Goal: Task Accomplishment & Management: Use online tool/utility

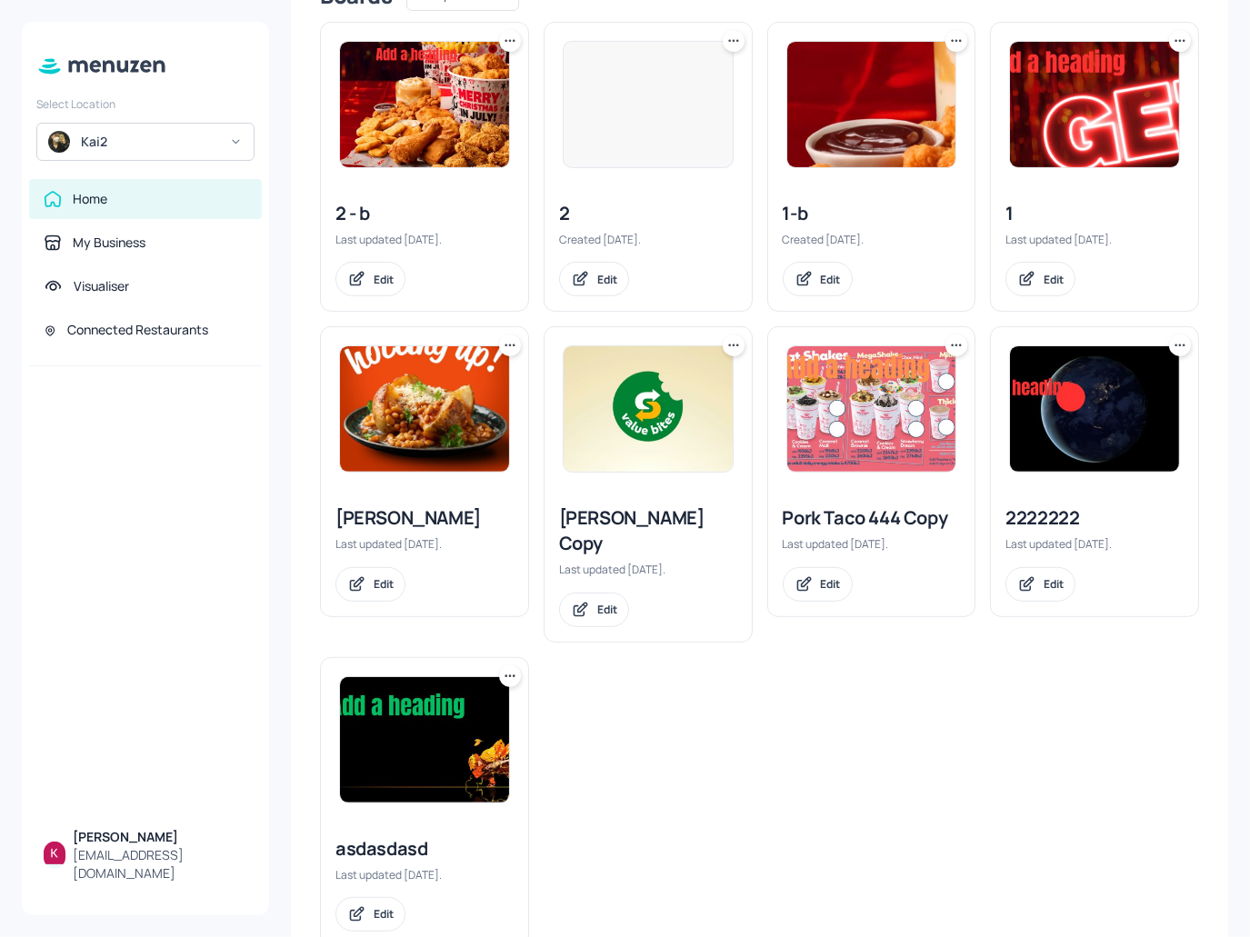
scroll to position [404, 0]
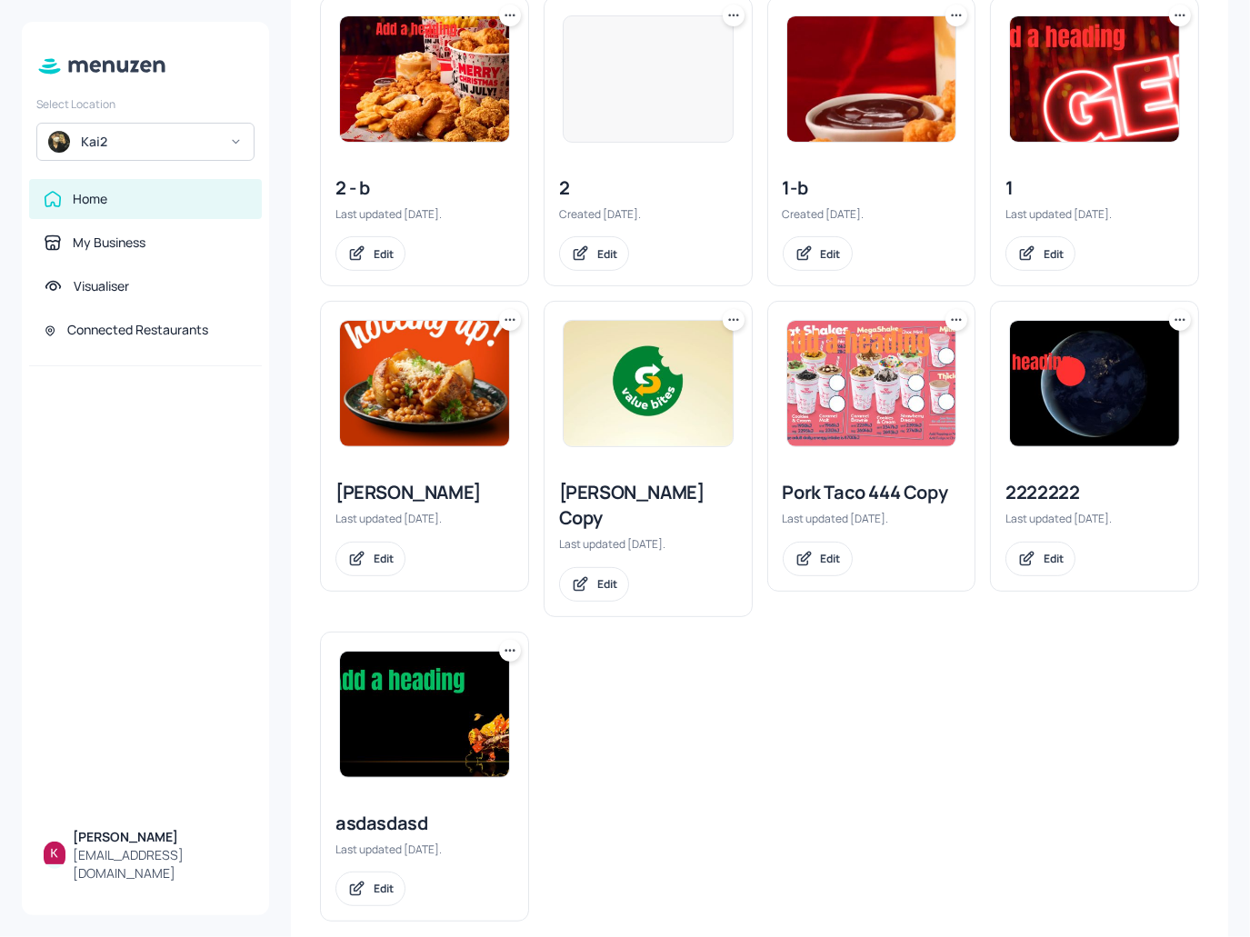
click at [1043, 395] on img at bounding box center [1094, 383] width 169 height 125
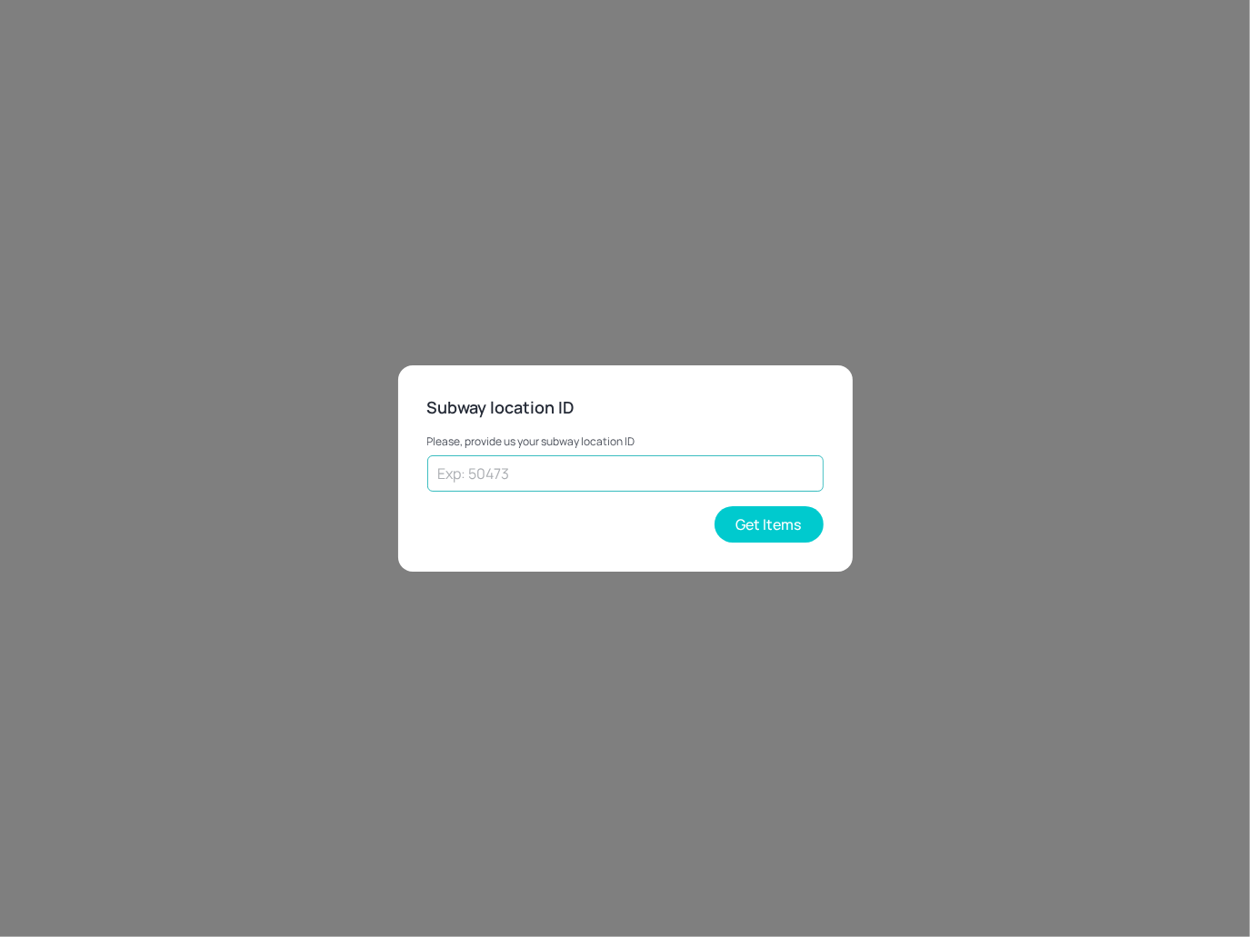
click at [593, 462] on input "text" at bounding box center [625, 473] width 396 height 36
type input "50473"
click at [742, 512] on button "Get Items" at bounding box center [769, 524] width 109 height 36
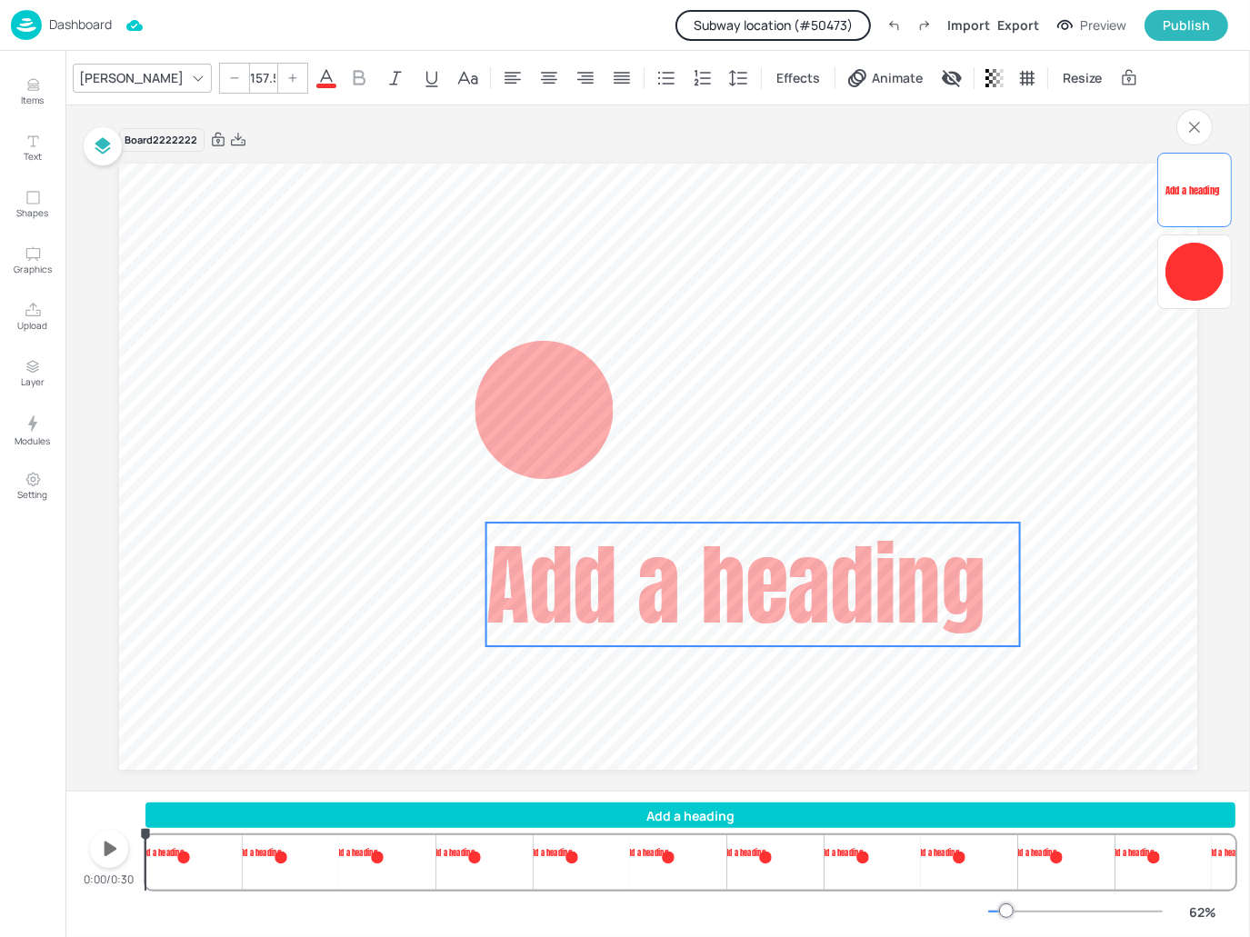
drag, startPoint x: 318, startPoint y: 359, endPoint x: 759, endPoint y: 581, distance: 493.6
click at [759, 581] on span "Add a heading" at bounding box center [734, 584] width 499 height 133
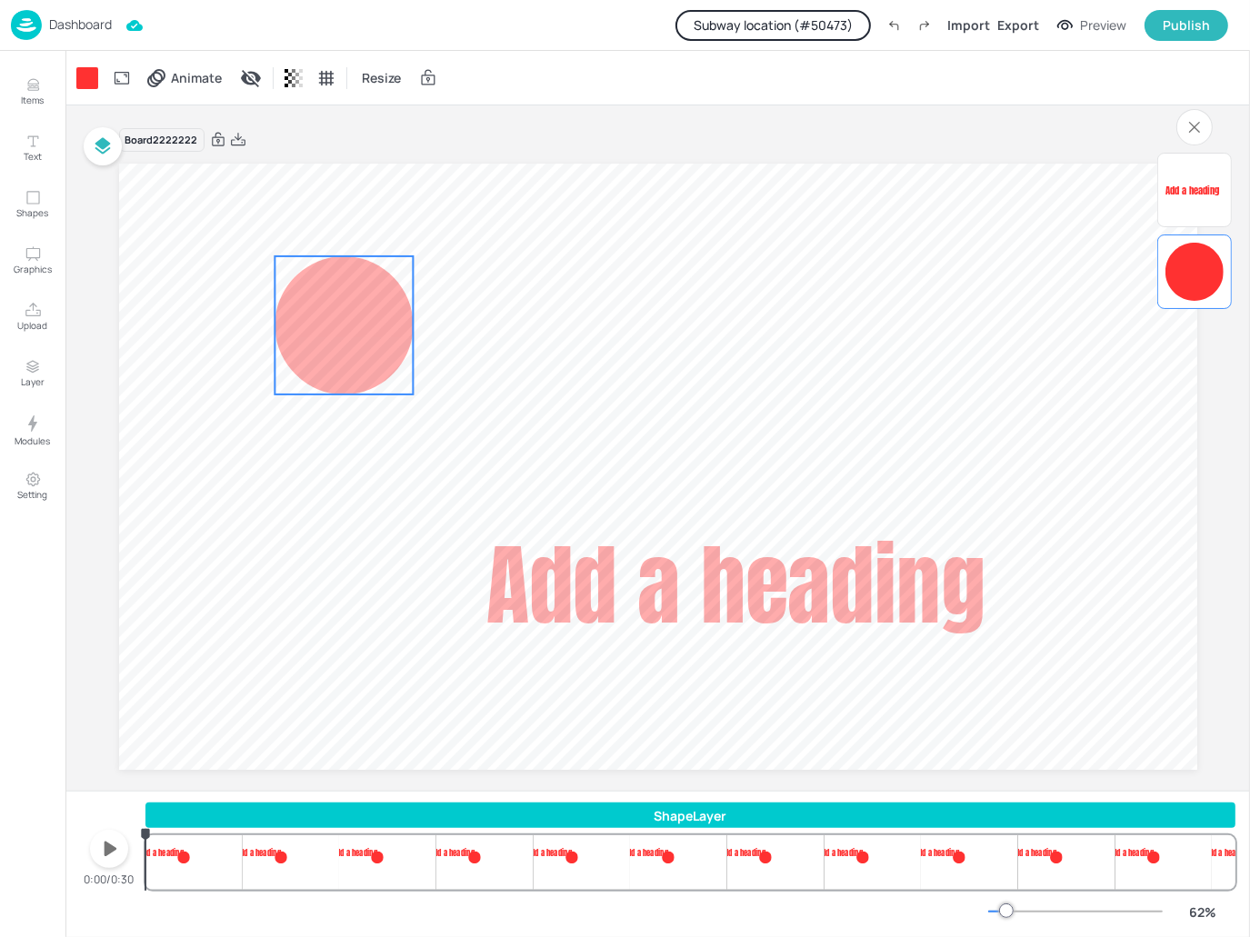
drag, startPoint x: 498, startPoint y: 364, endPoint x: 378, endPoint y: 311, distance: 131.1
click at [378, 311] on div at bounding box center [344, 325] width 138 height 138
click at [1015, 25] on div "Export" at bounding box center [1018, 24] width 42 height 19
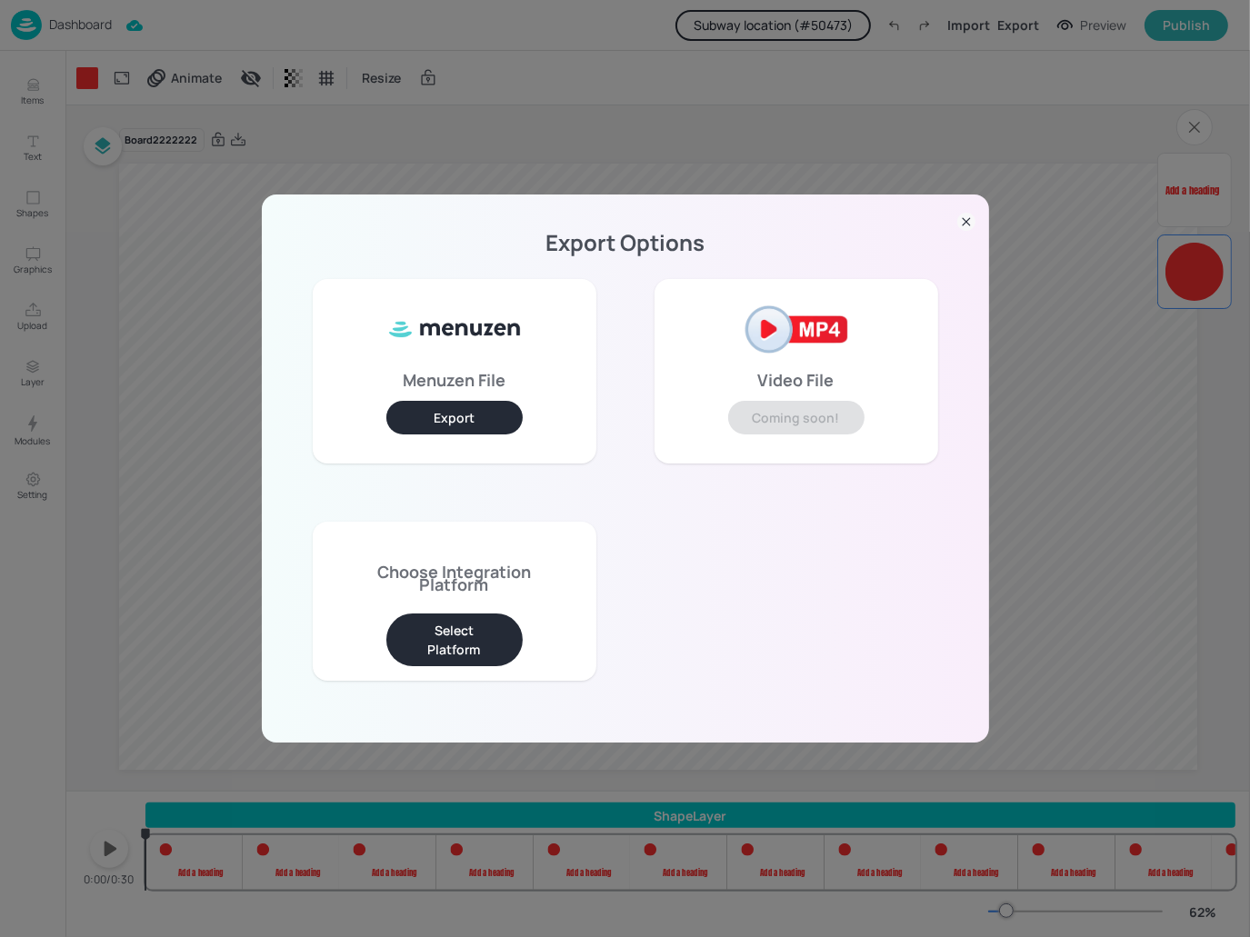
click at [484, 628] on button "Select Platform" at bounding box center [454, 640] width 136 height 53
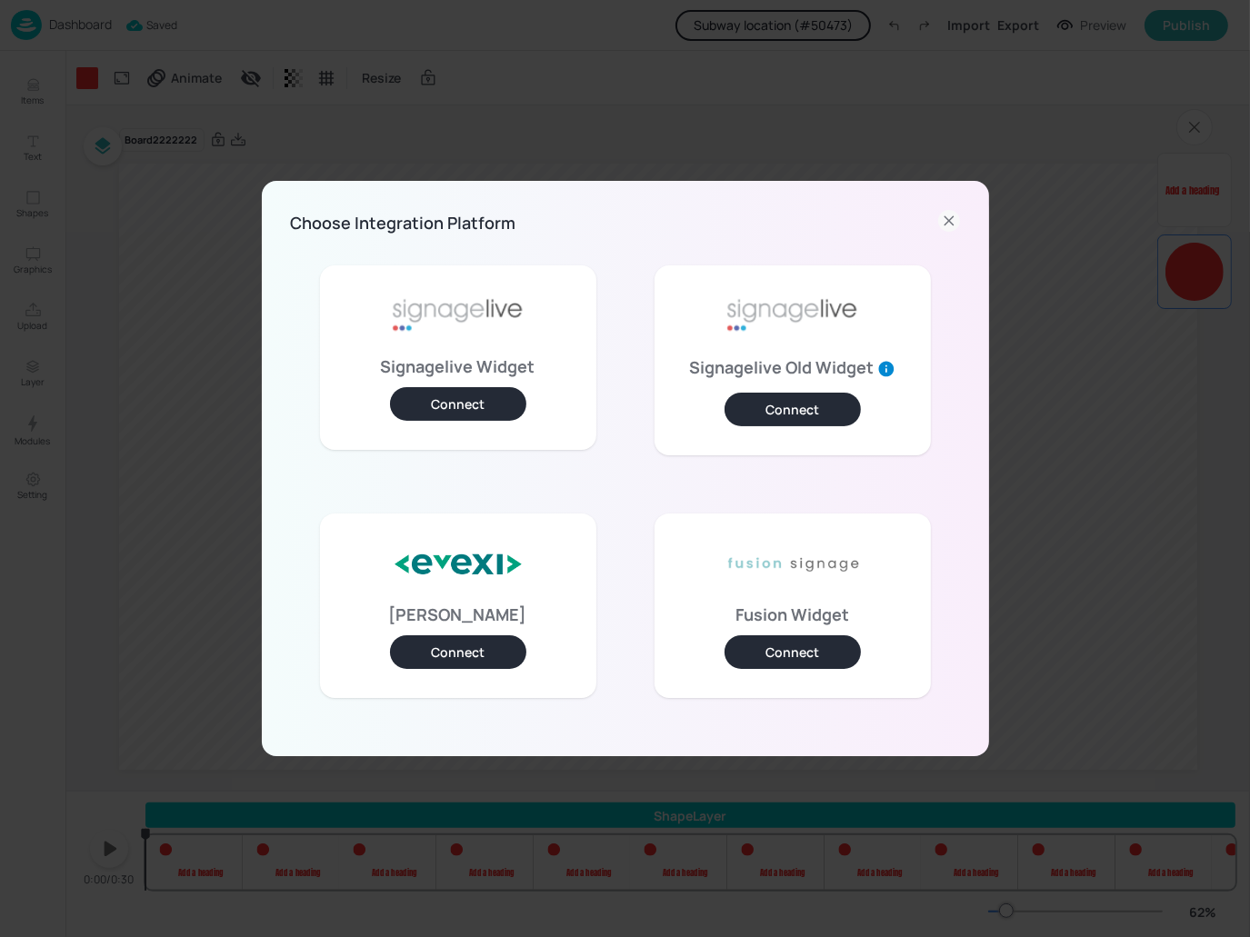
click at [492, 406] on button "Connect" at bounding box center [458, 404] width 136 height 34
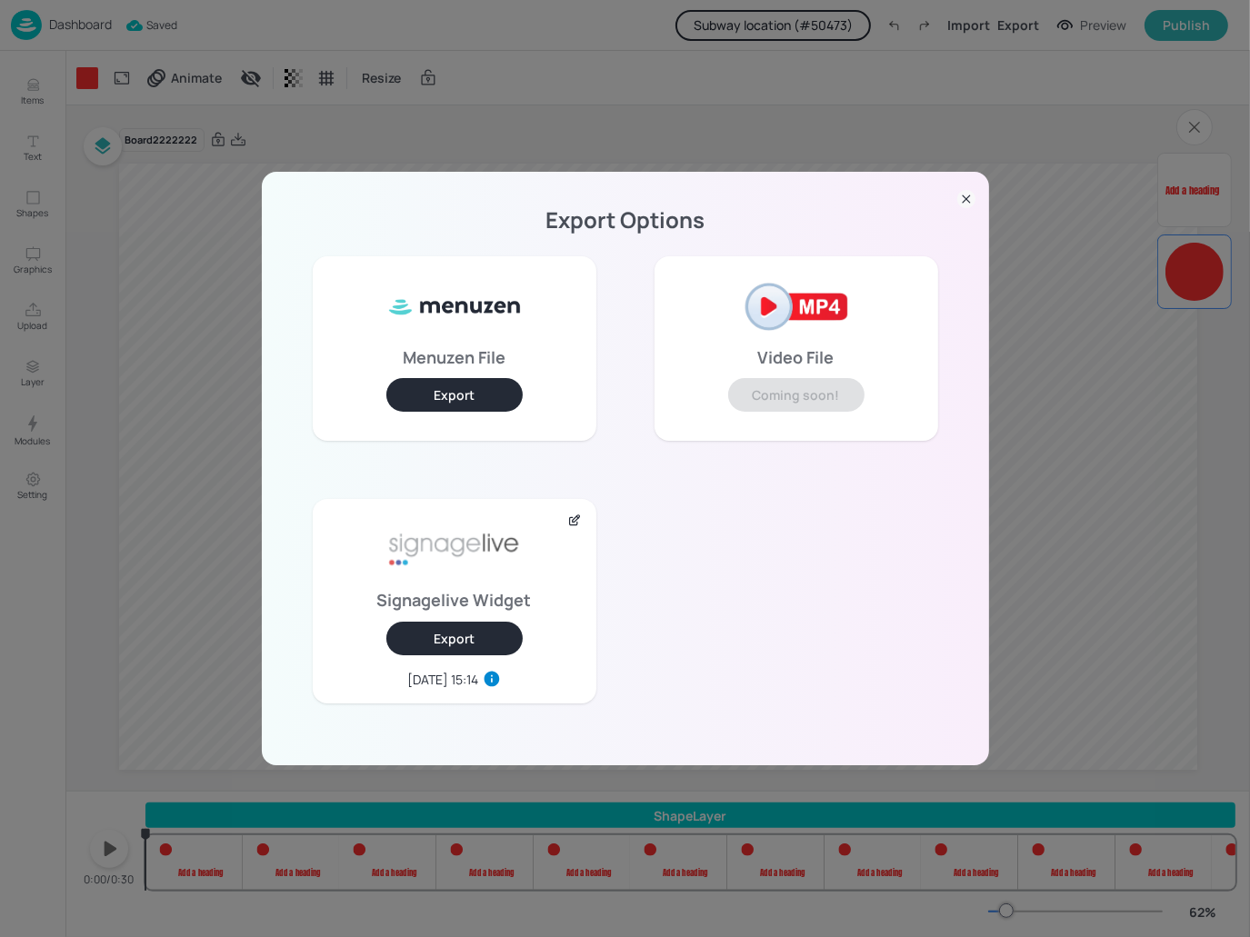
click at [500, 632] on button "Export" at bounding box center [454, 639] width 136 height 34
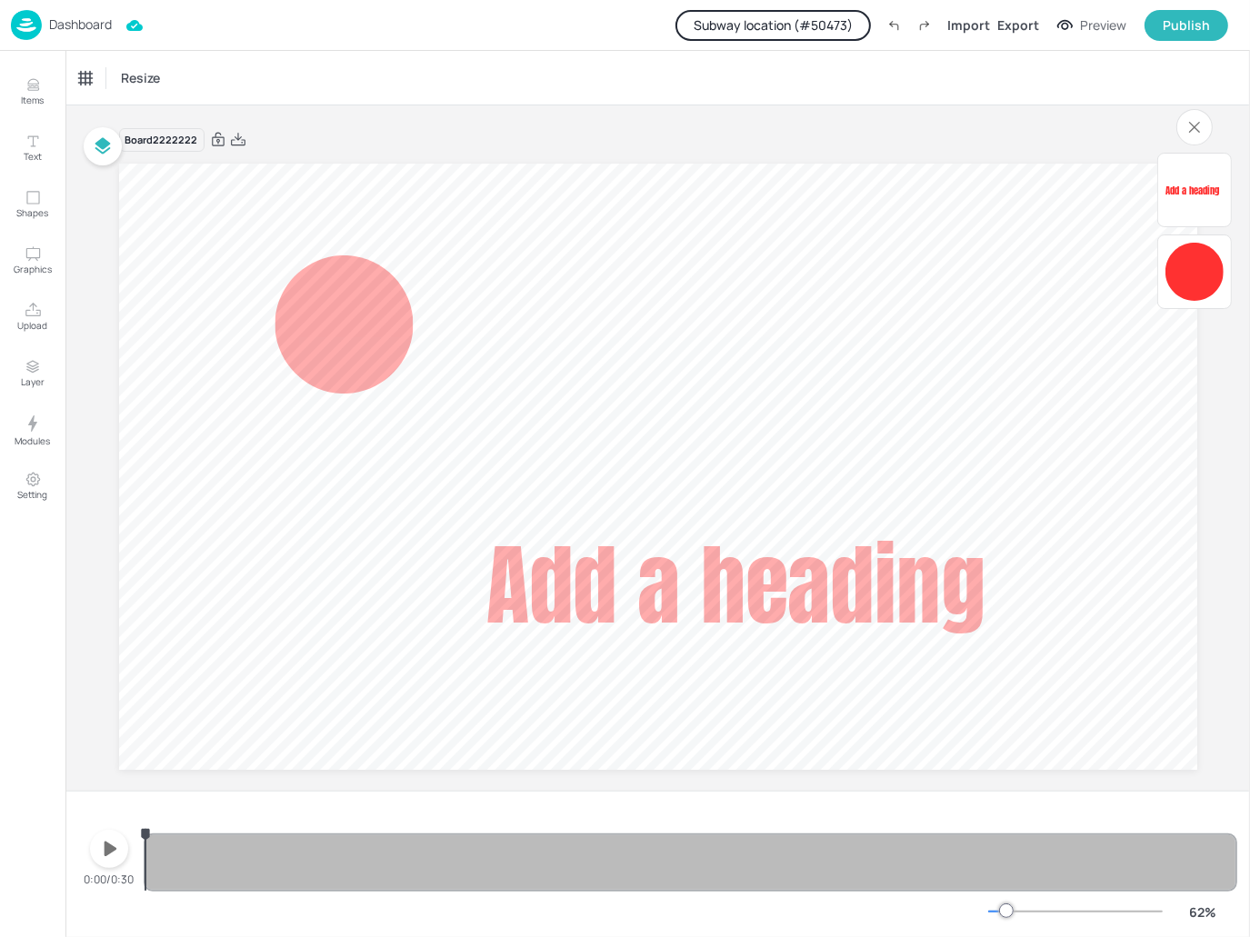
click at [73, 15] on div "Dashboard" at bounding box center [61, 25] width 101 height 30
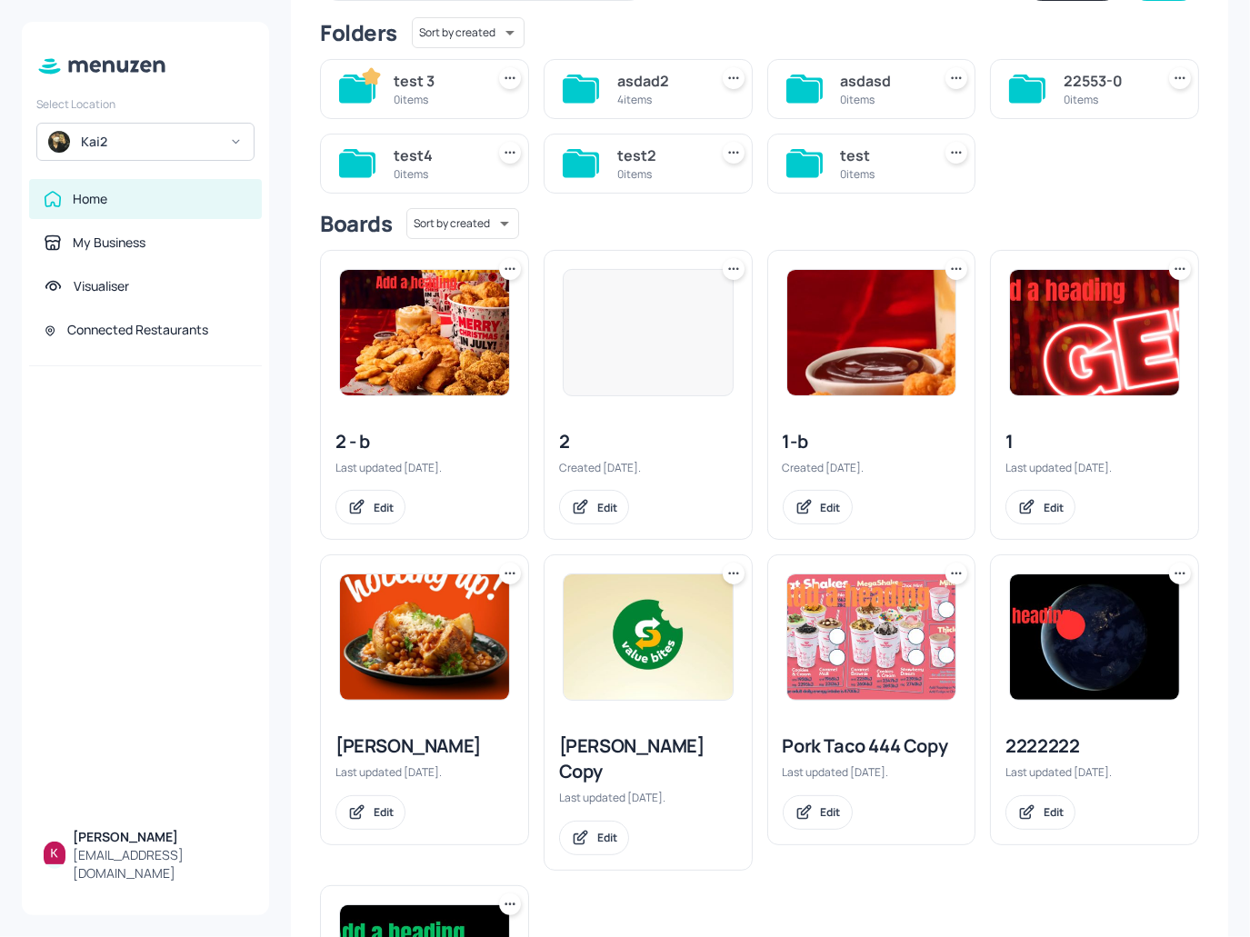
scroll to position [404, 0]
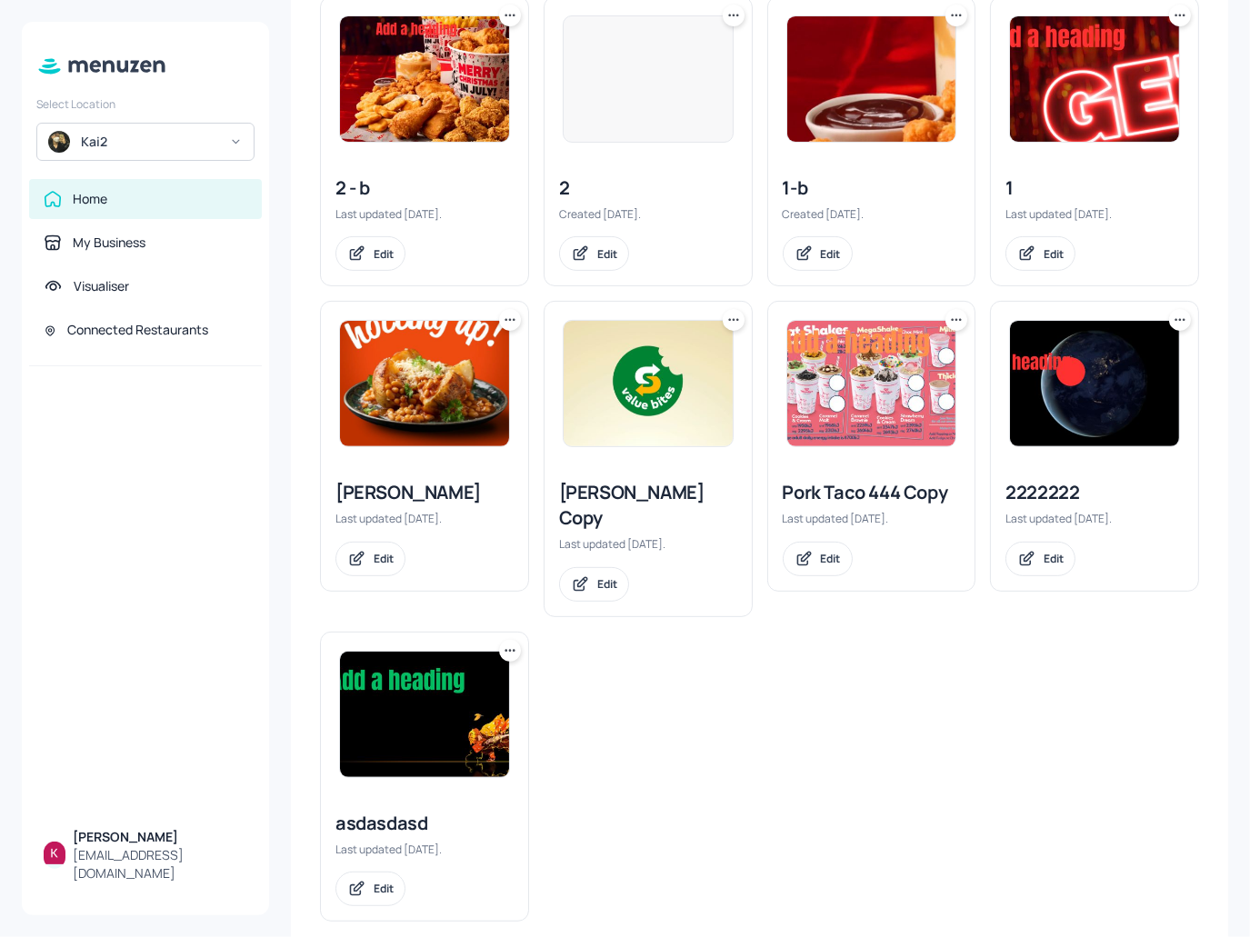
click at [484, 679] on img at bounding box center [424, 714] width 169 height 125
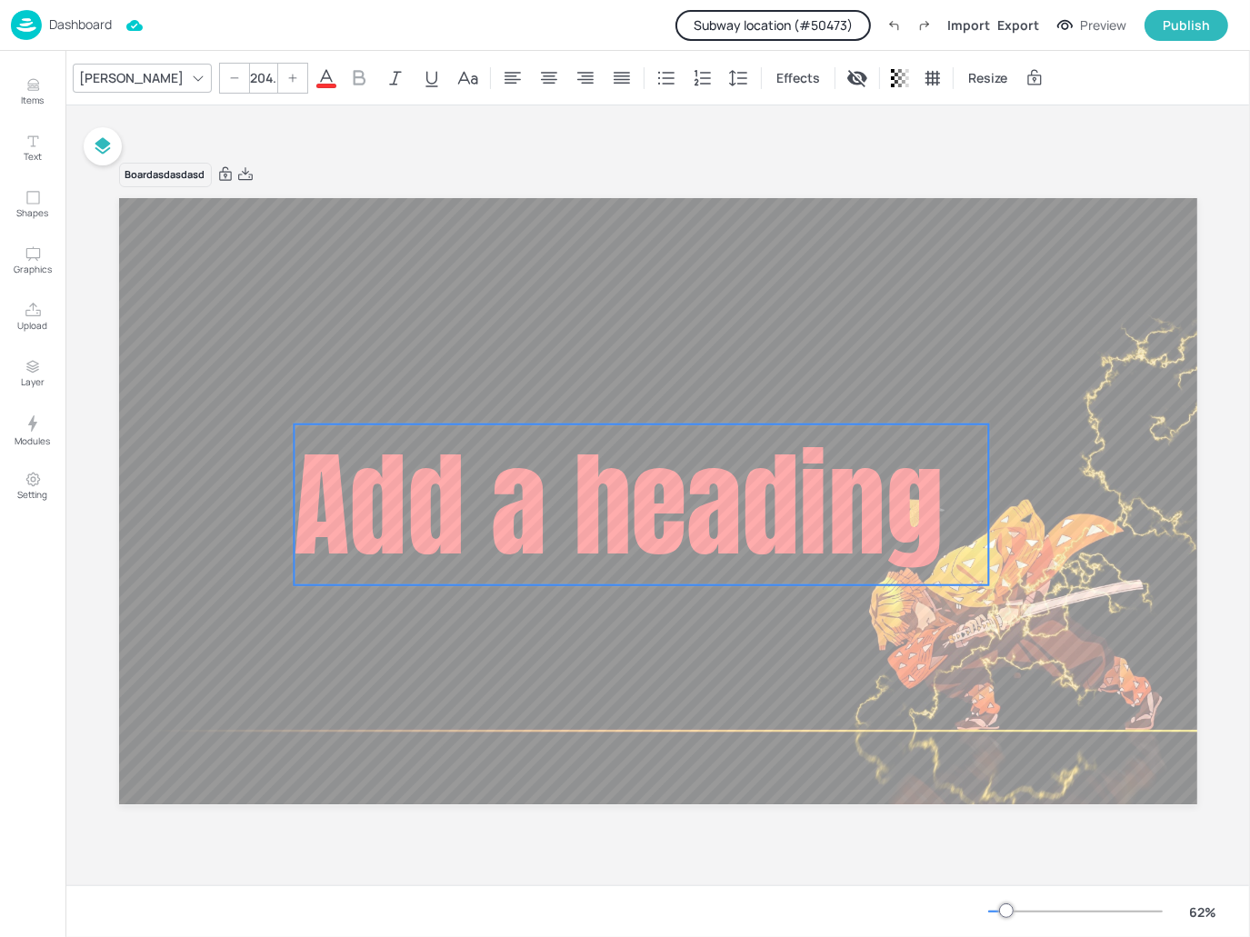
drag, startPoint x: 756, startPoint y: 280, endPoint x: 526, endPoint y: 491, distance: 312.1
click at [526, 491] on span "Add a heading" at bounding box center [618, 504] width 649 height 173
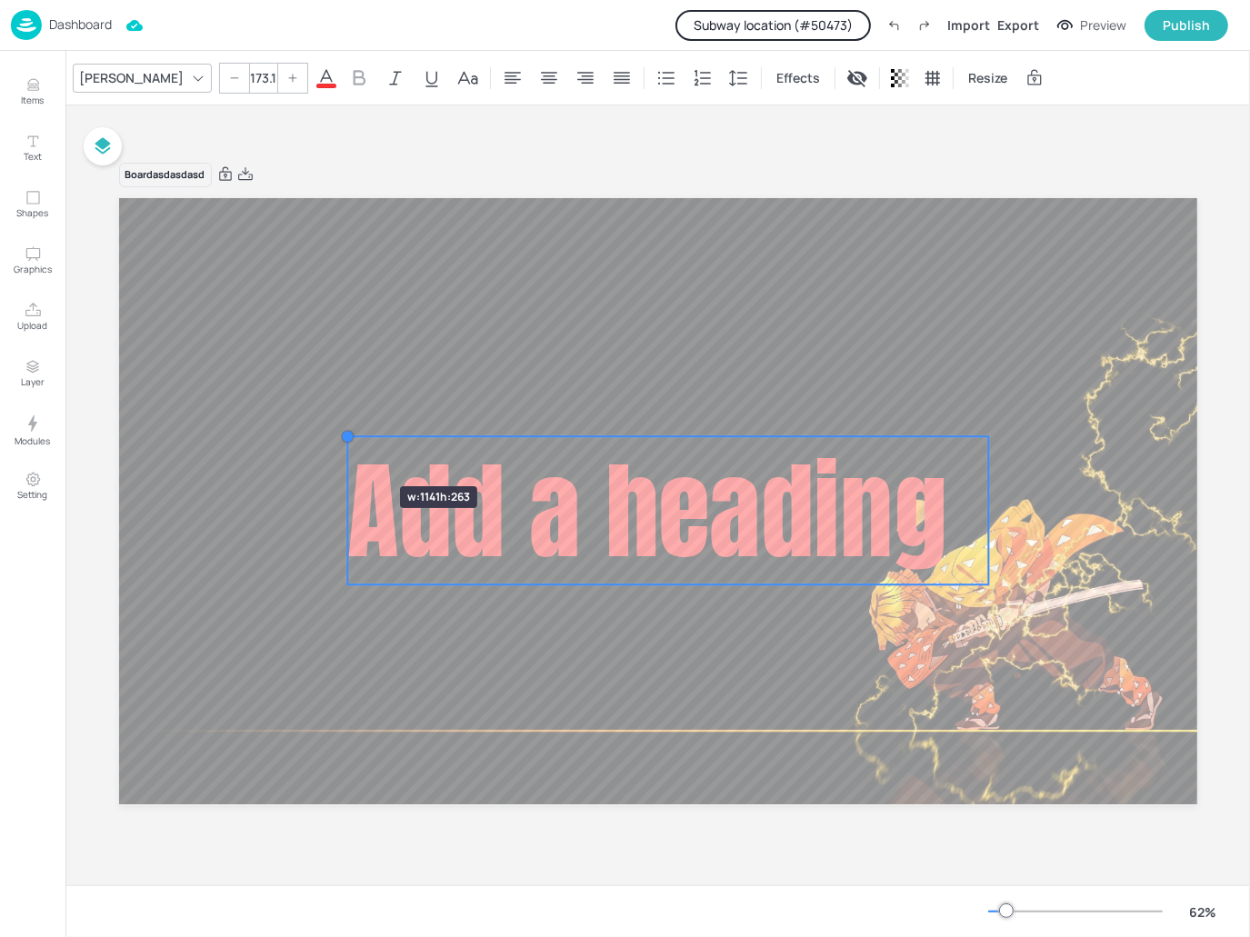
type input "171.8"
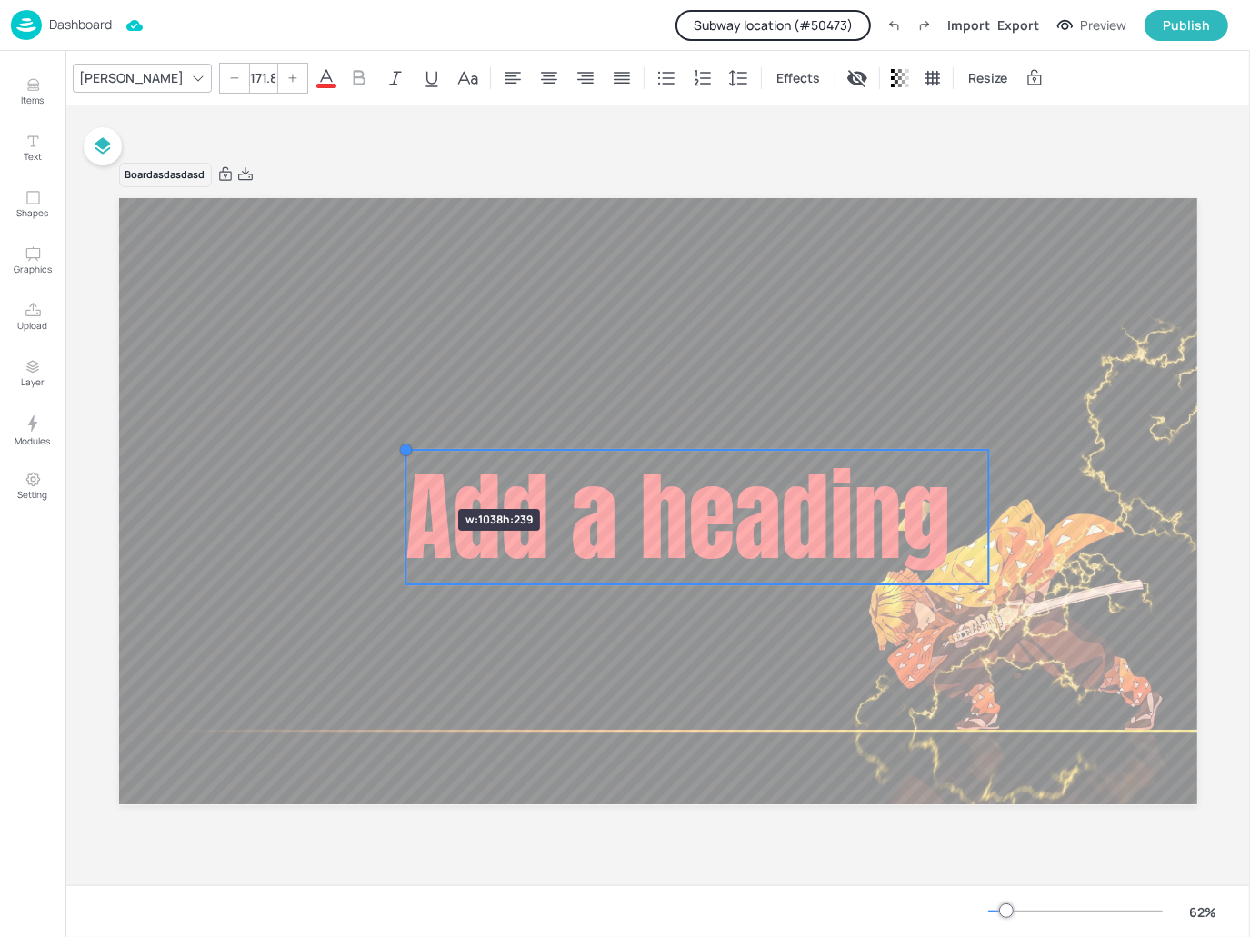
drag, startPoint x: 292, startPoint y: 425, endPoint x: 404, endPoint y: 476, distance: 123.2
click at [404, 476] on div "Add a heading" at bounding box center [658, 501] width 1078 height 606
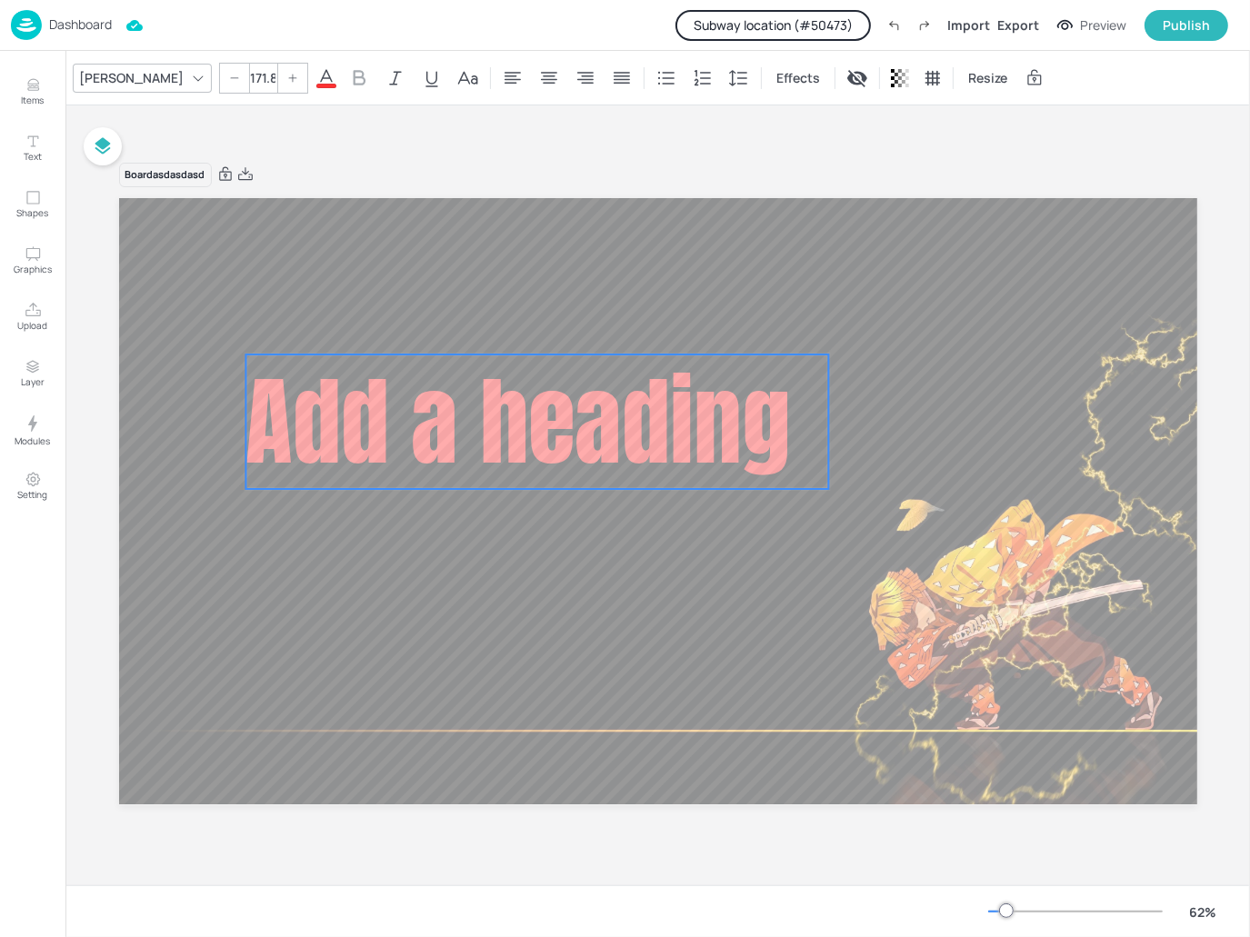
drag, startPoint x: 525, startPoint y: 455, endPoint x: 464, endPoint y: 356, distance: 116.3
click at [493, 403] on span "Add a heading" at bounding box center [517, 422] width 545 height 145
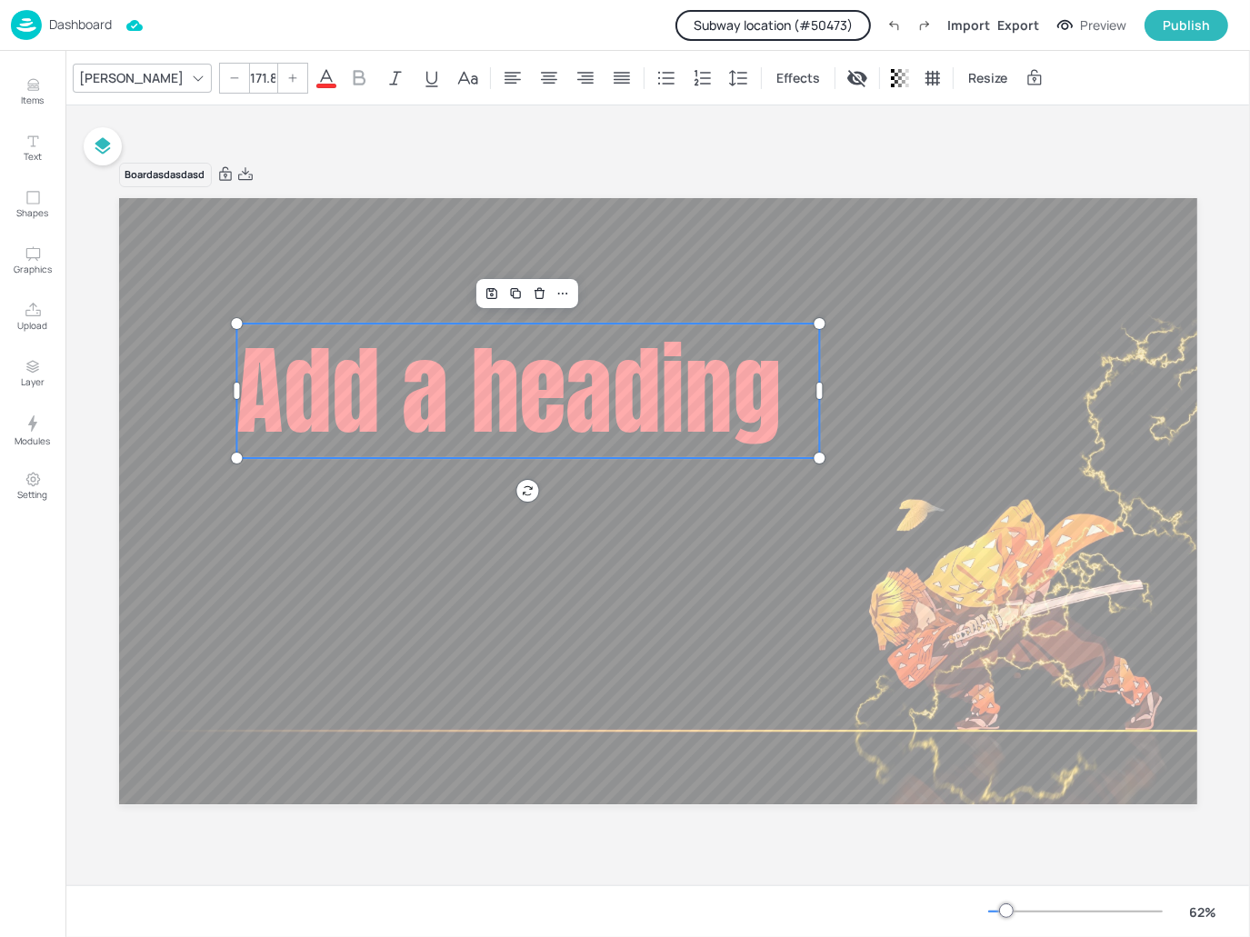
click at [315, 75] on icon at bounding box center [326, 78] width 22 height 22
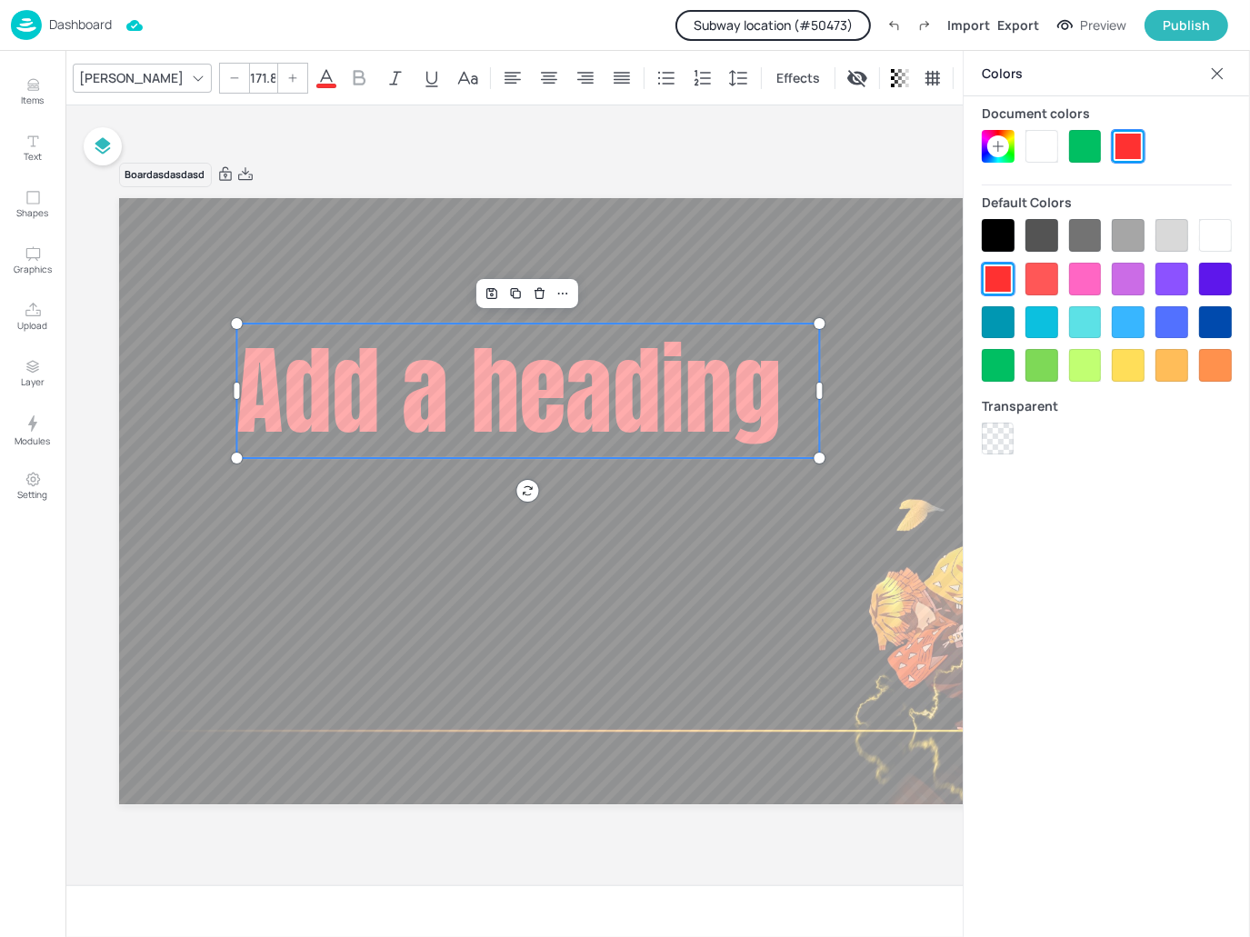
click at [1213, 279] on div at bounding box center [1215, 279] width 33 height 33
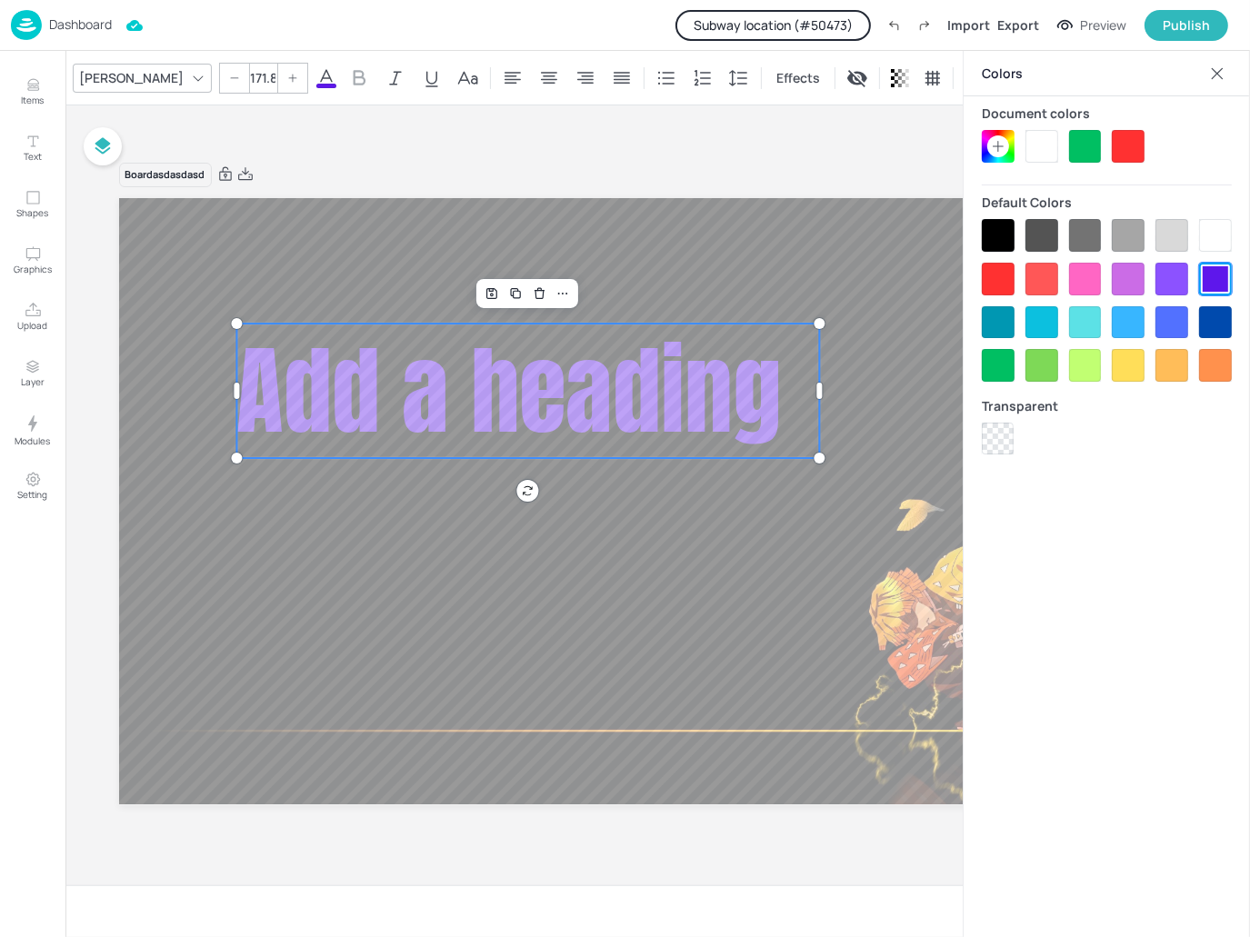
click at [785, 166] on div "Board asdasdasd" at bounding box center [658, 174] width 1078 height 25
click at [1226, 78] on icon at bounding box center [1217, 74] width 18 height 18
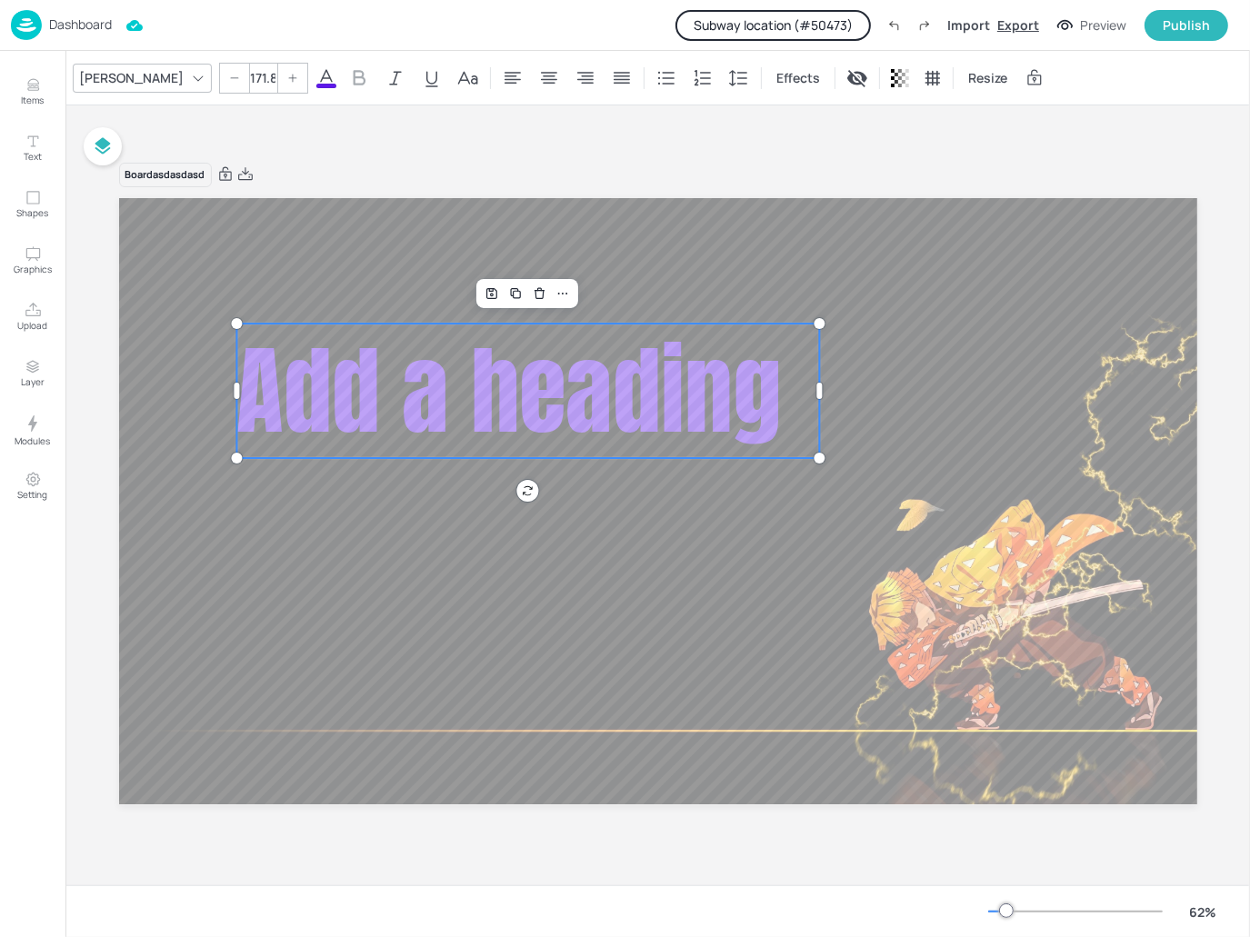
click at [1026, 19] on div "Export" at bounding box center [1018, 24] width 42 height 19
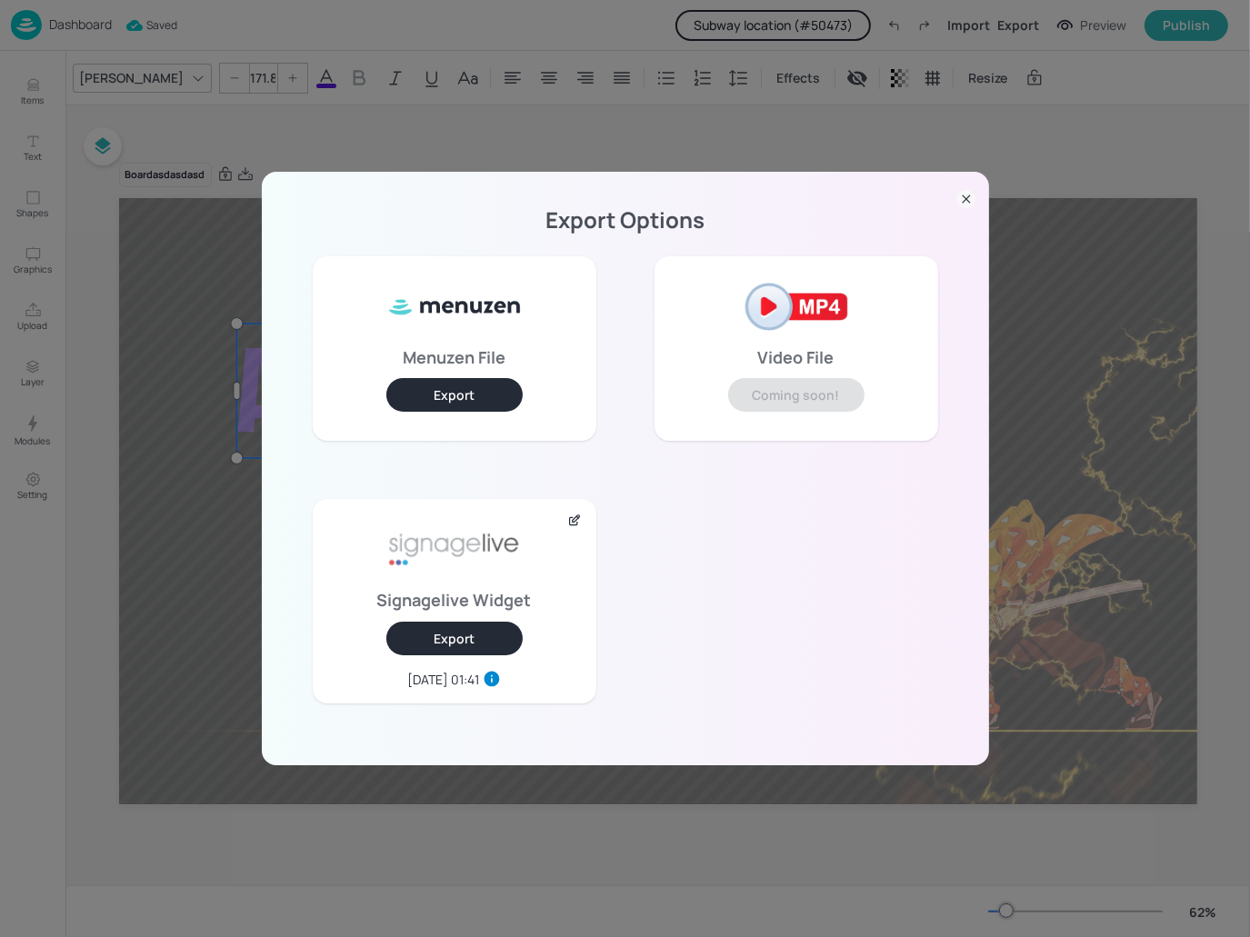
click at [468, 641] on button "Export" at bounding box center [454, 639] width 136 height 34
